Goal: Task Accomplishment & Management: Manage account settings

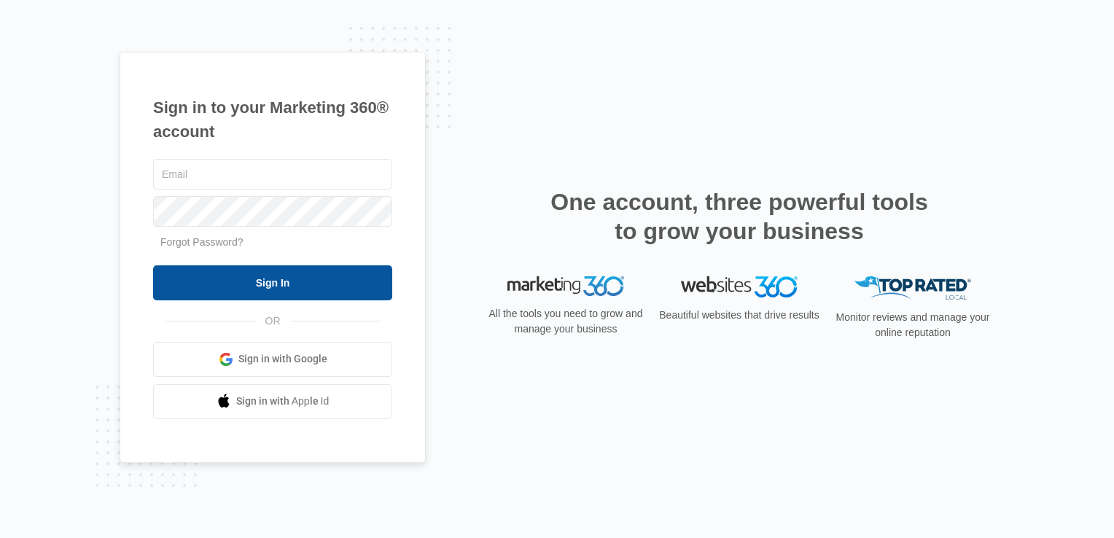
type input "stonecreations33@aol.com"
click at [317, 279] on input "Sign In" at bounding box center [272, 282] width 239 height 35
